Goal: Information Seeking & Learning: Check status

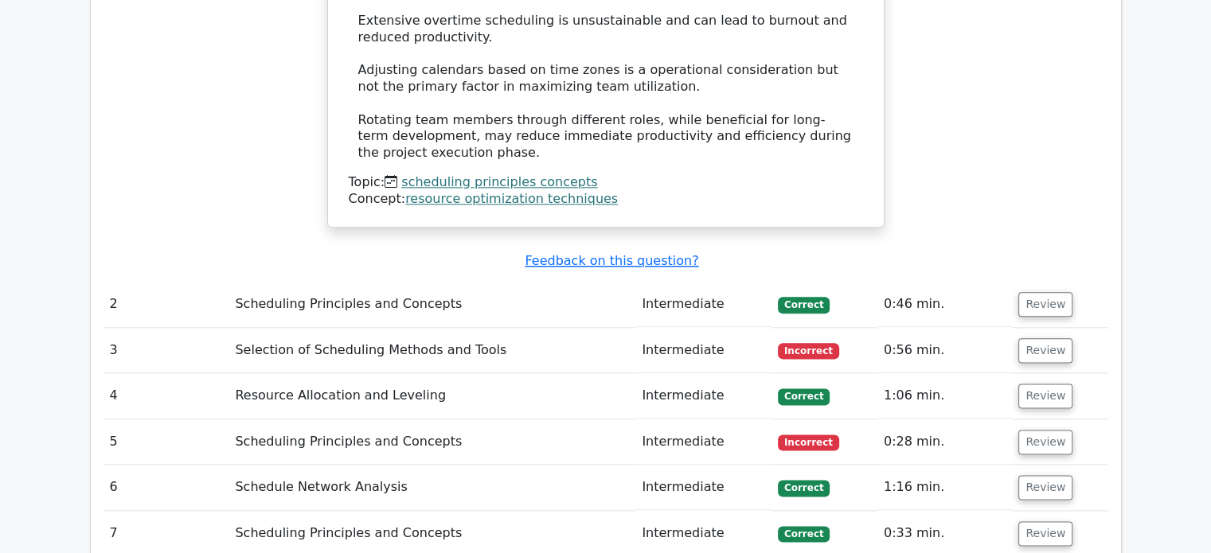
scroll to position [2070, 0]
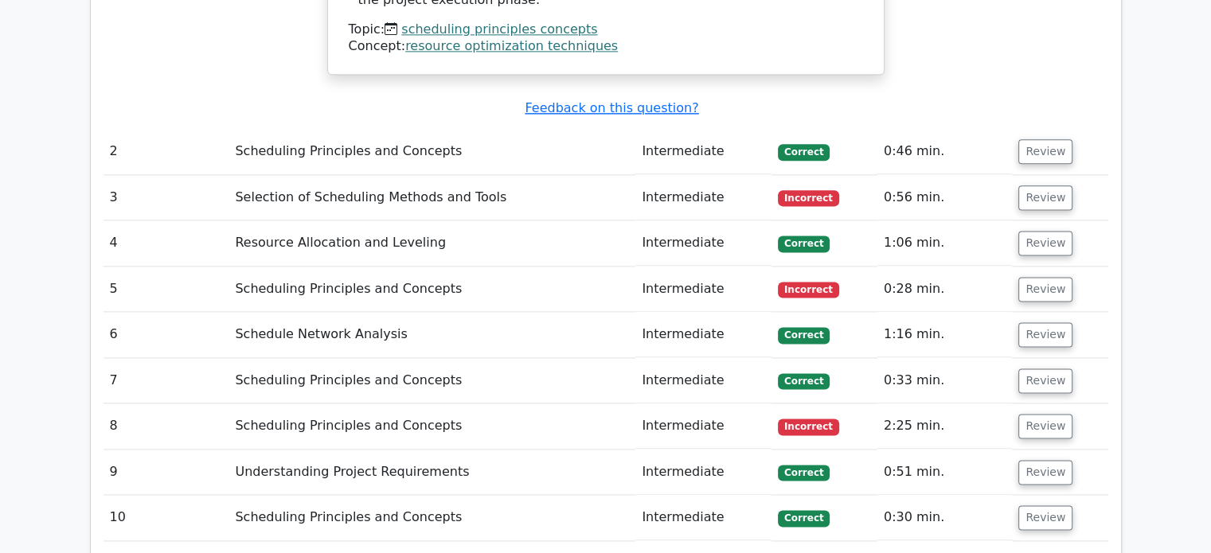
click at [795, 144] on span "Correct" at bounding box center [804, 152] width 52 height 16
click at [1034, 139] on button "Review" at bounding box center [1045, 151] width 54 height 25
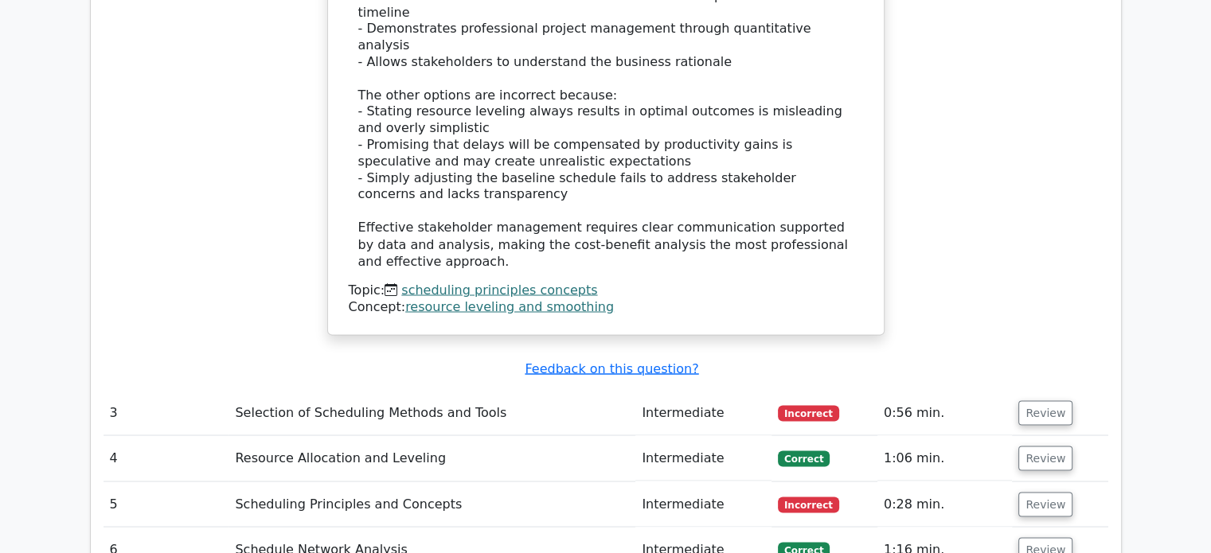
scroll to position [2787, 0]
click at [1029, 400] on button "Review" at bounding box center [1045, 412] width 54 height 25
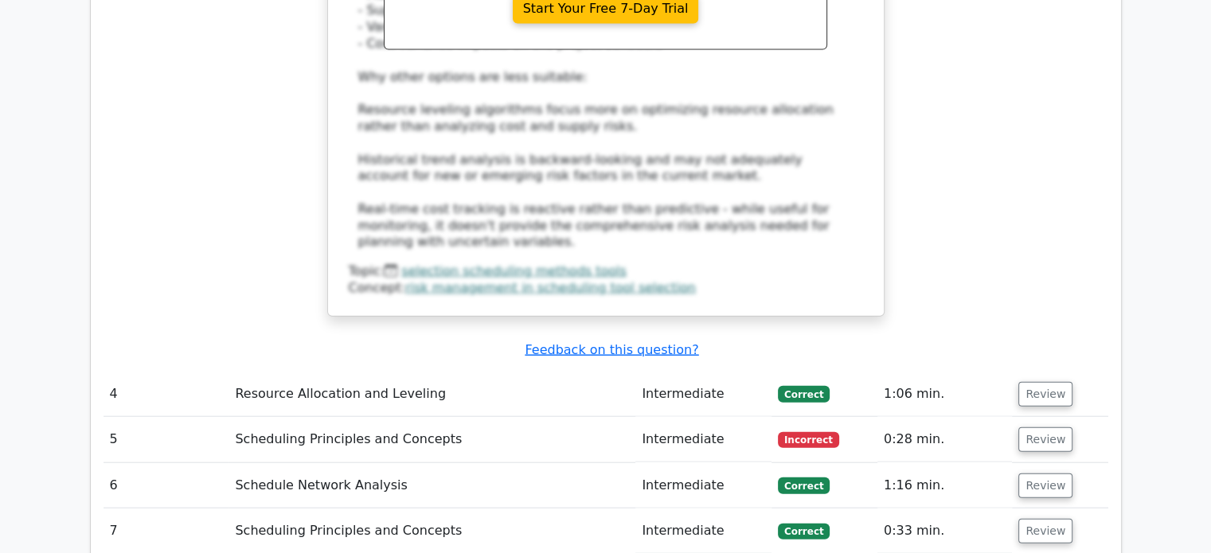
scroll to position [3742, 0]
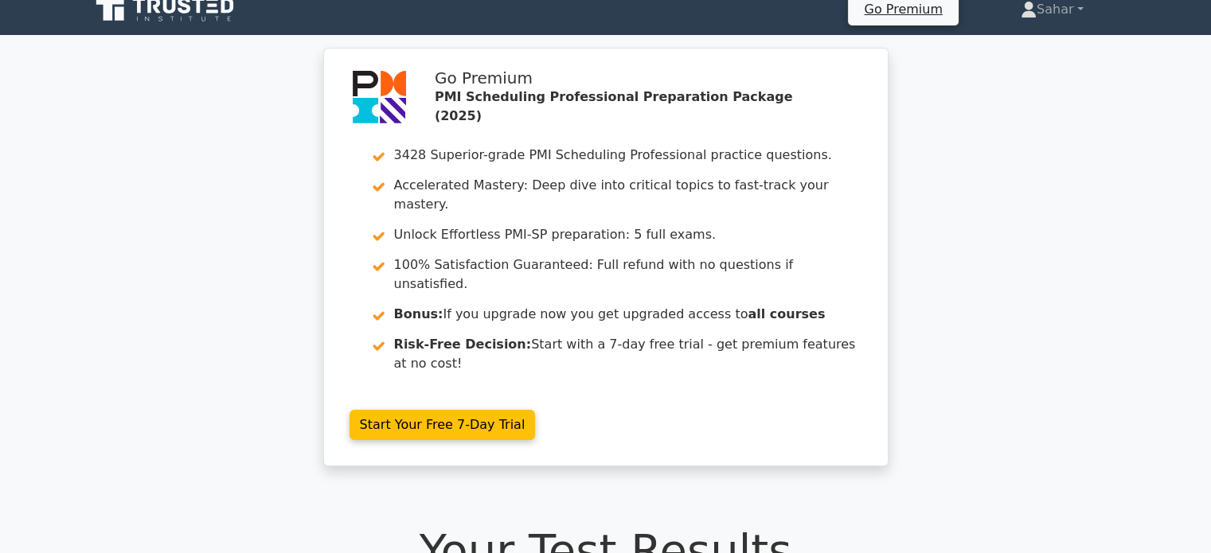
scroll to position [0, 0]
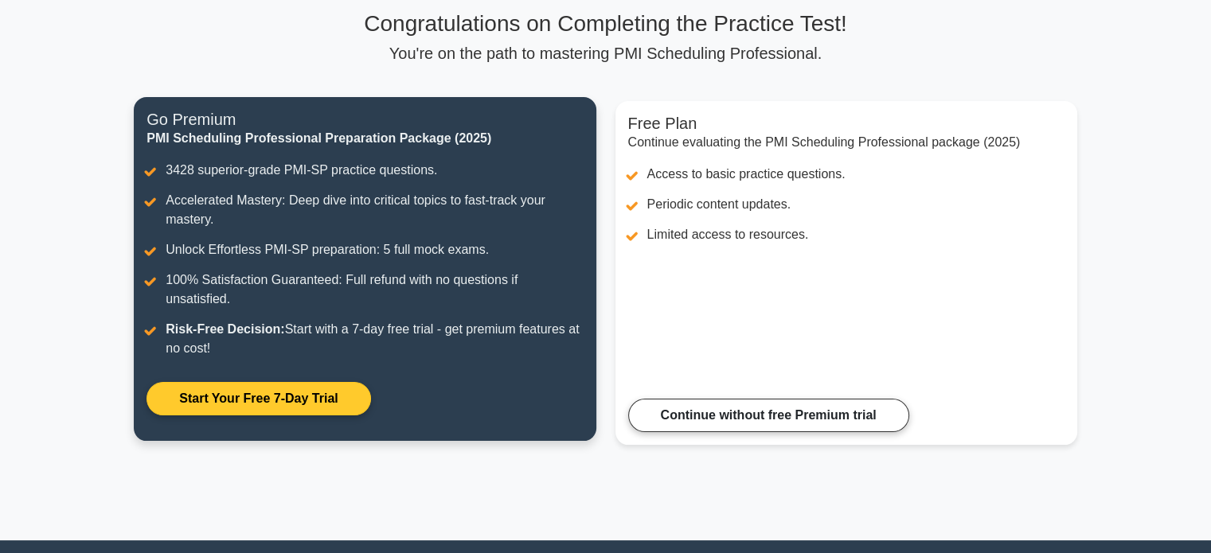
scroll to position [159, 0]
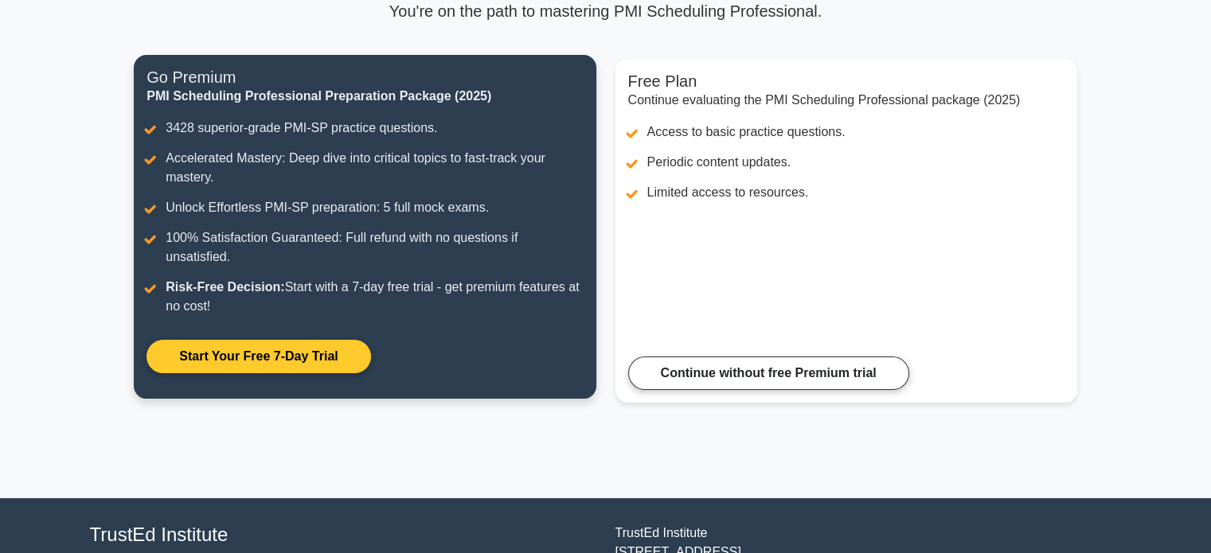
click at [272, 356] on link "Start Your Free 7-Day Trial" at bounding box center [258, 356] width 224 height 33
